Goal: Navigation & Orientation: Find specific page/section

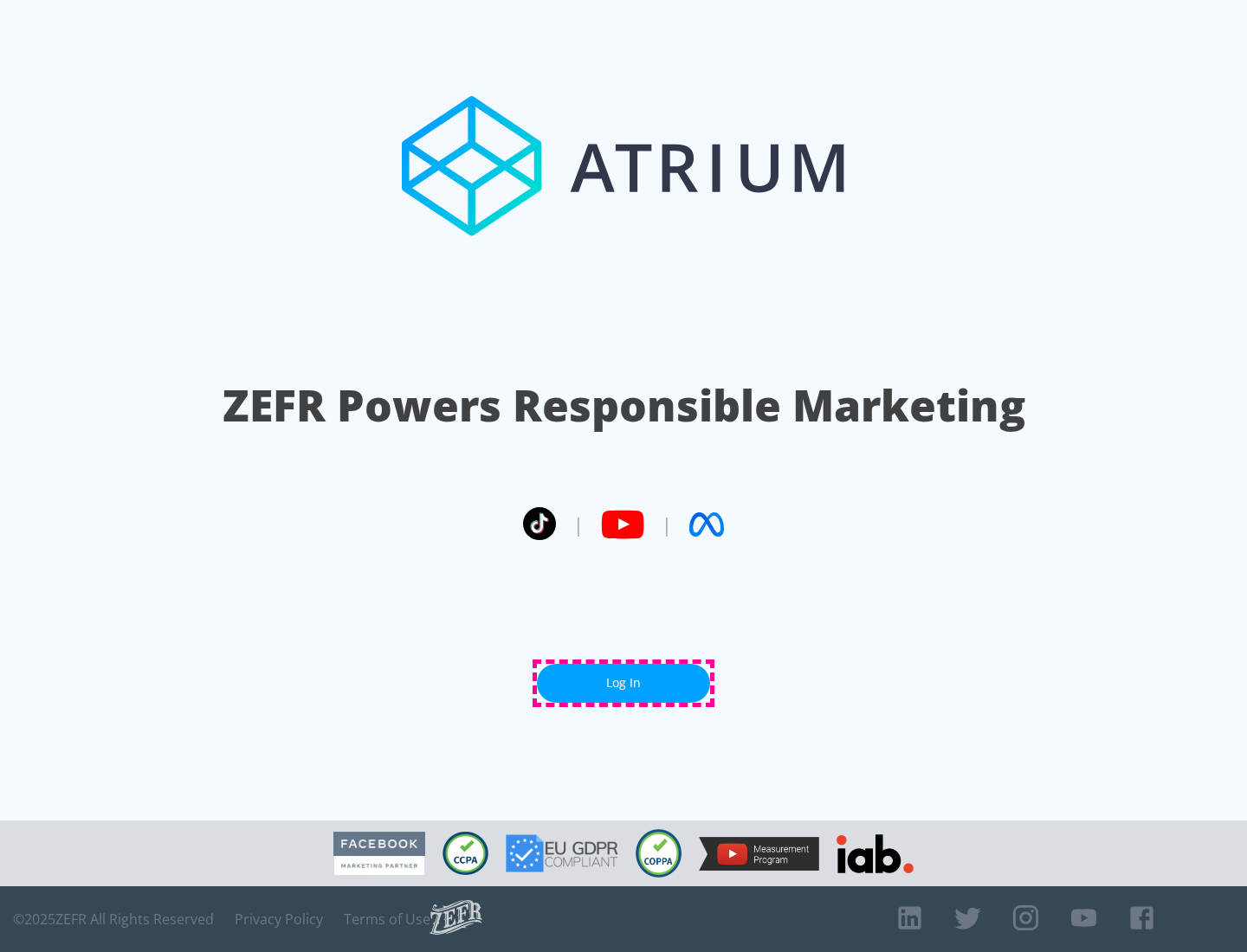
click at [624, 683] on link "Log In" at bounding box center [624, 683] width 173 height 38
